Goal: Information Seeking & Learning: Find specific fact

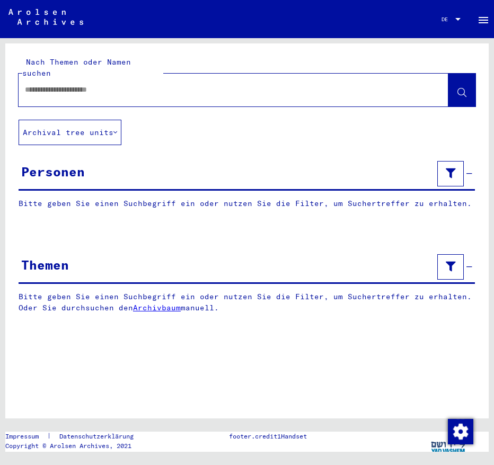
click at [70, 86] on div at bounding box center [221, 90] width 404 height 24
click at [54, 84] on input "text" at bounding box center [224, 89] width 398 height 11
type input "**********"
click at [453, 80] on button at bounding box center [461, 90] width 27 height 33
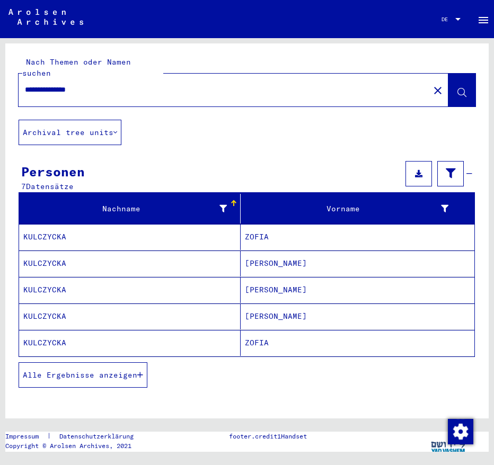
click at [246, 306] on mat-cell "[PERSON_NAME]" at bounding box center [357, 317] width 234 height 26
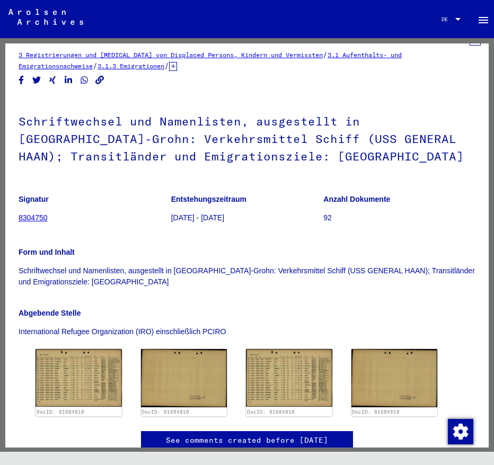
scroll to position [85, 0]
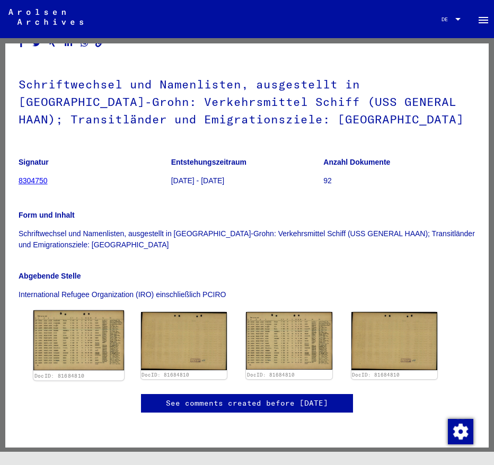
click at [70, 311] on img at bounding box center [78, 340] width 91 height 60
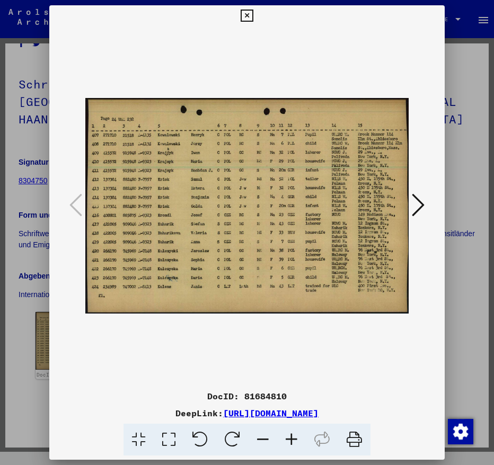
click at [422, 207] on icon at bounding box center [418, 204] width 13 height 25
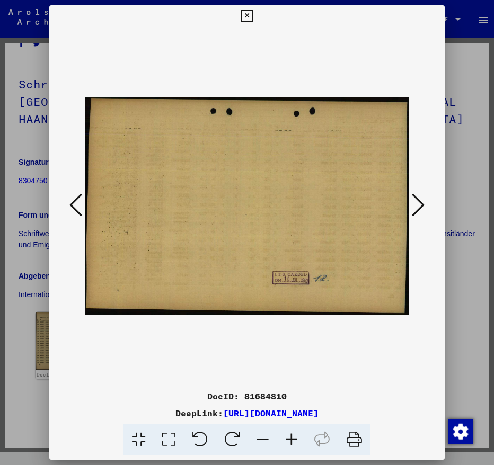
click at [422, 207] on icon at bounding box center [418, 204] width 13 height 25
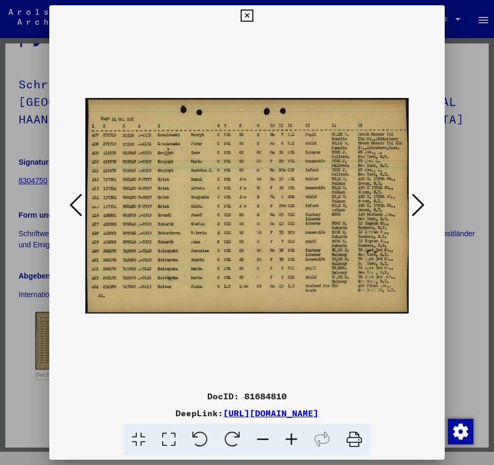
click at [427, 212] on button at bounding box center [417, 206] width 19 height 30
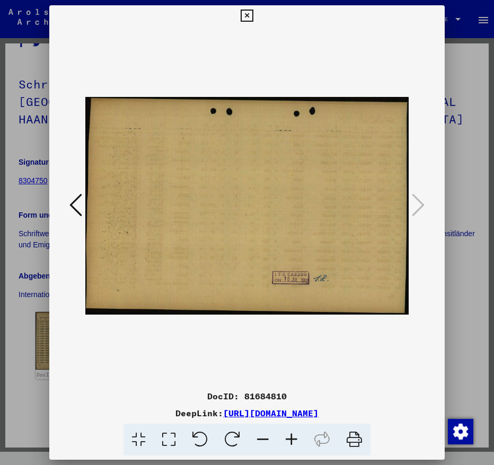
click at [245, 18] on icon at bounding box center [246, 16] width 12 height 13
